Goal: Ask a question: Seek information or help from site administrators or community

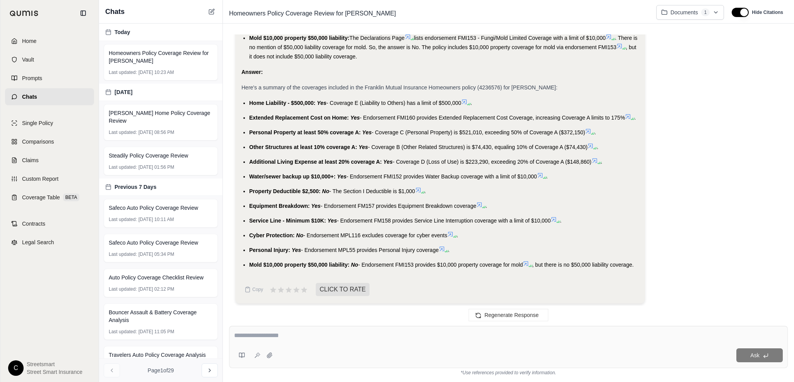
scroll to position [678, 0]
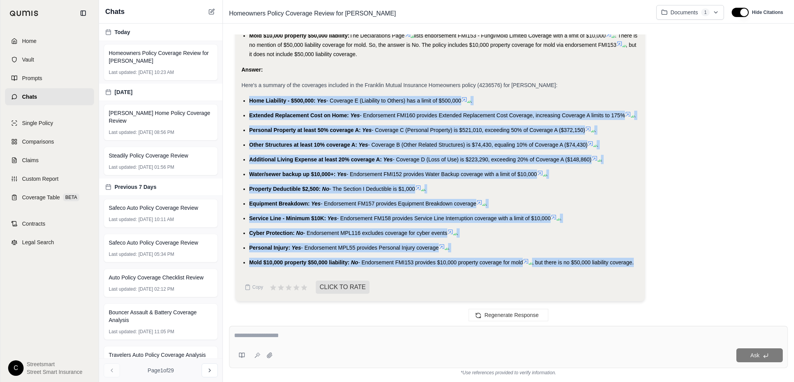
drag, startPoint x: 248, startPoint y: 99, endPoint x: 616, endPoint y: 260, distance: 401.9
copy ul "Home Liability - $500,000: Yes - Coverage E (Liability to Others) has a limit o…"
click at [305, 332] on textarea at bounding box center [508, 335] width 549 height 9
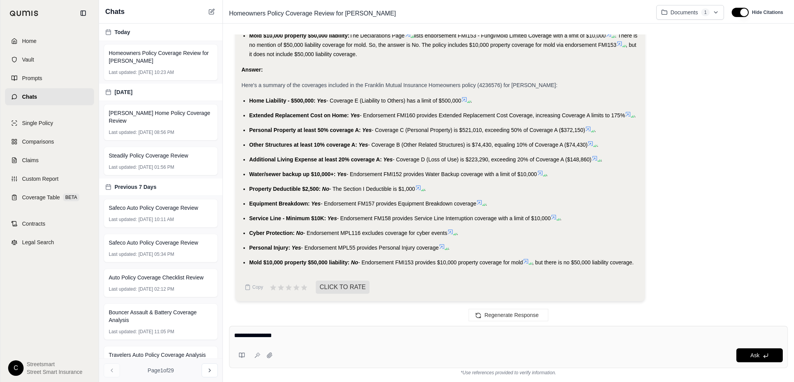
type textarea "**********"
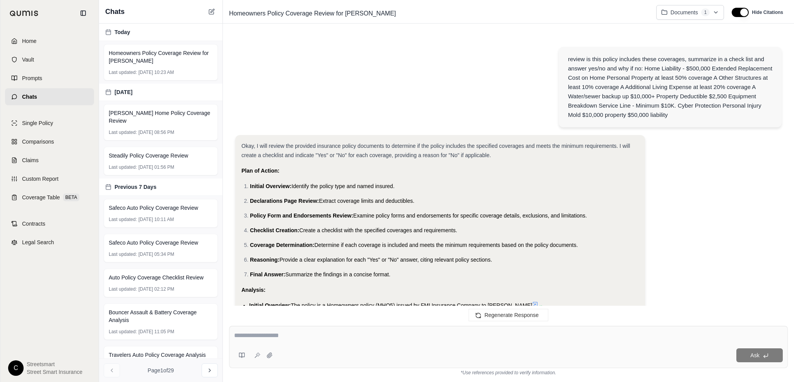
scroll to position [1061, 0]
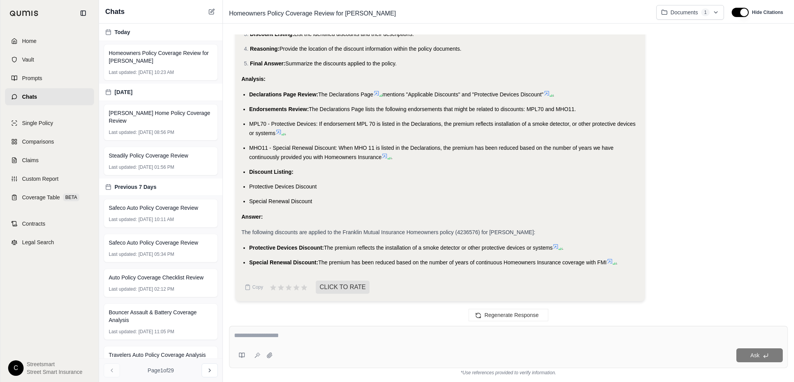
click at [250, 247] on span "Protective Devices Discount:" at bounding box center [286, 248] width 75 height 6
drag, startPoint x: 322, startPoint y: 248, endPoint x: 250, endPoint y: 245, distance: 72.8
click at [250, 245] on span "Protective Devices Discount:" at bounding box center [286, 248] width 75 height 6
copy span "Protective Devices Discount"
drag, startPoint x: 316, startPoint y: 262, endPoint x: 249, endPoint y: 257, distance: 67.5
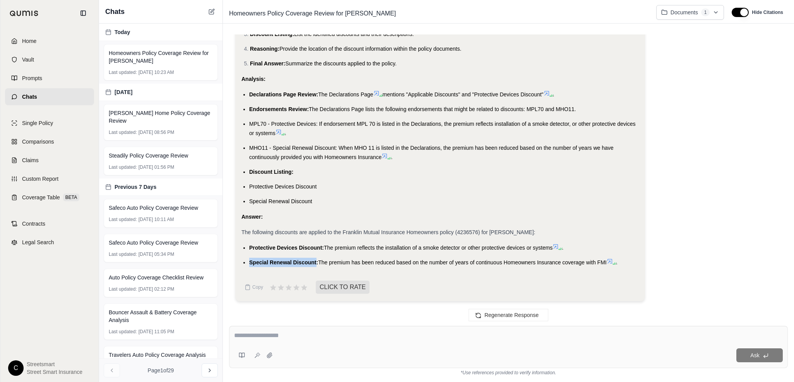
click at [249, 258] on li "Special Renewal Discount: The premium has been reduced based on the number of y…" at bounding box center [444, 262] width 390 height 9
copy span "Special Renewal Discount"
